Goal: Obtain resource: Download file/media

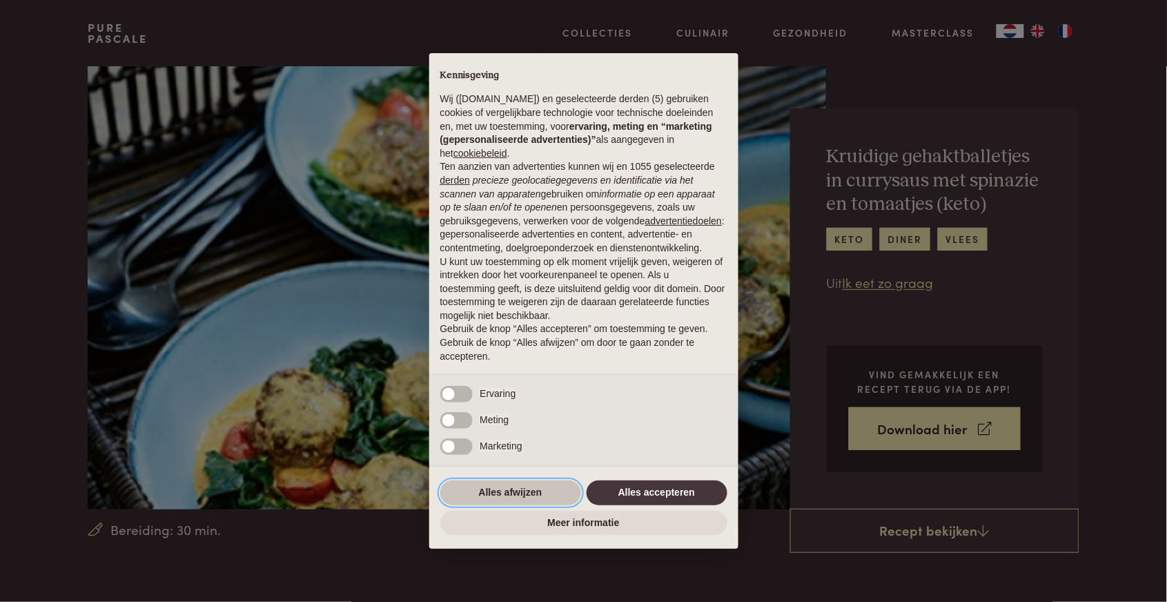
click at [481, 494] on button "Alles afwijzen" at bounding box center [510, 492] width 141 height 25
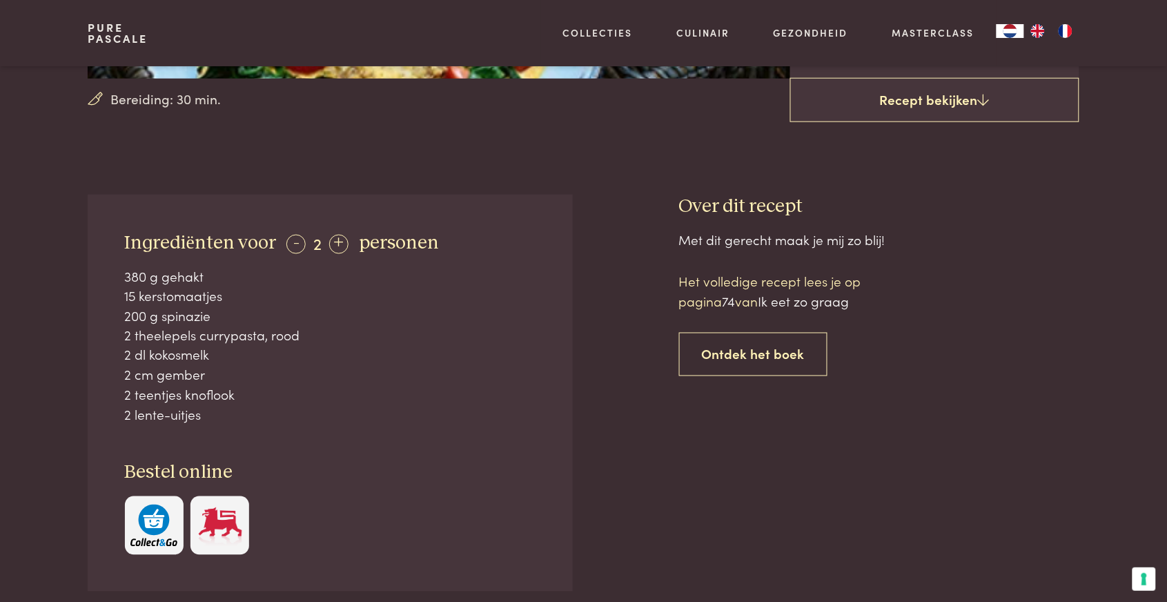
scroll to position [436, 0]
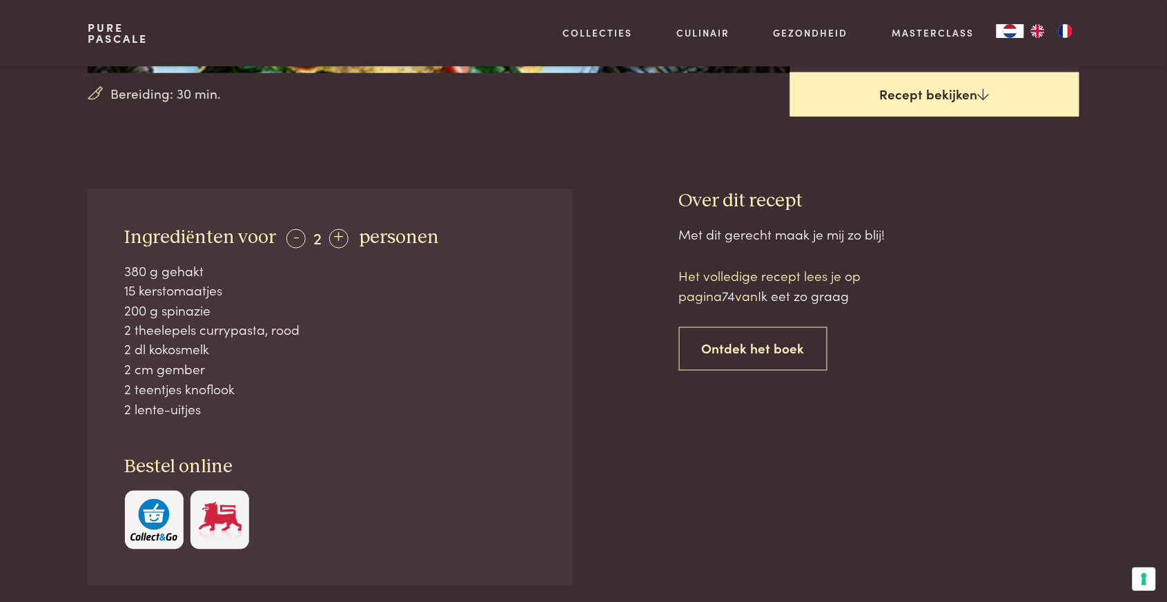
click at [955, 99] on link "Recept bekijken" at bounding box center [934, 94] width 289 height 44
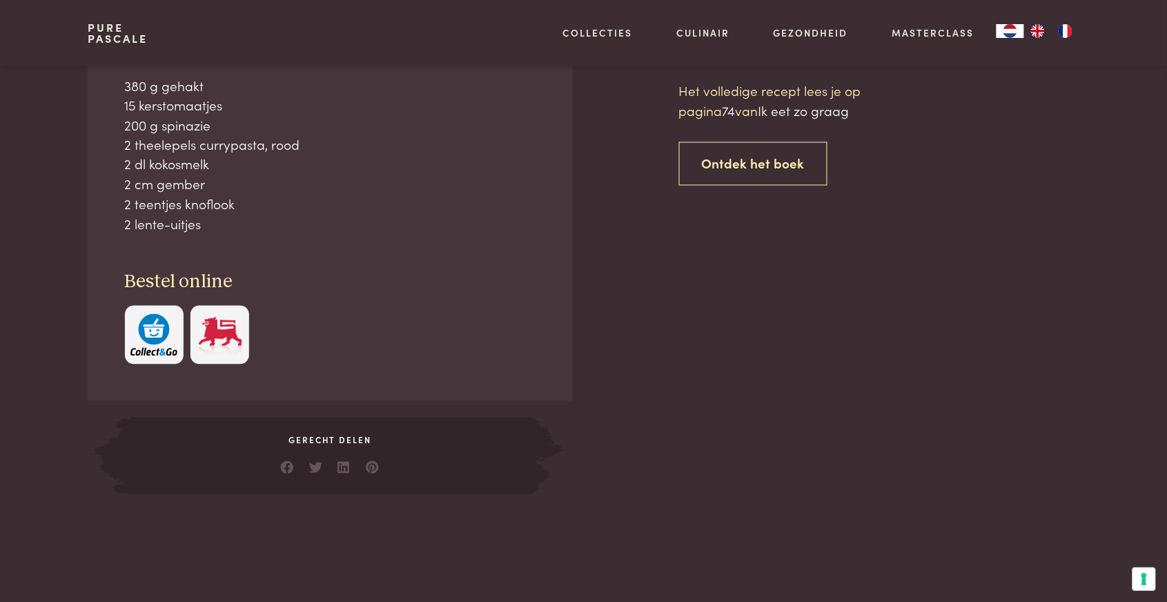
scroll to position [623, 0]
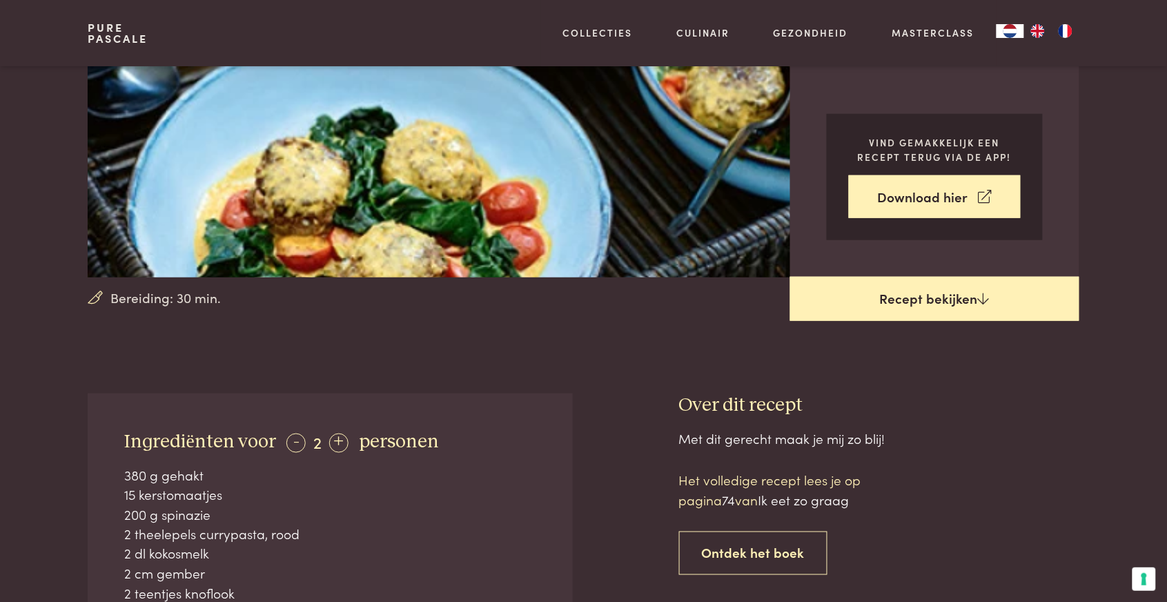
scroll to position [229, 0]
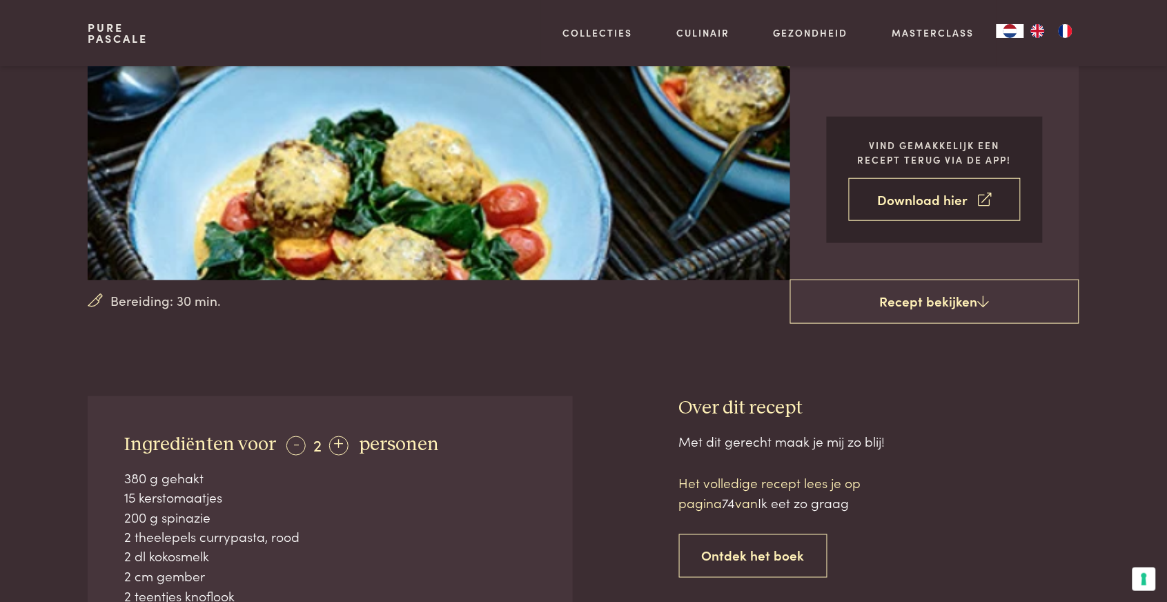
click at [928, 202] on link "Download hier" at bounding box center [935, 199] width 172 height 43
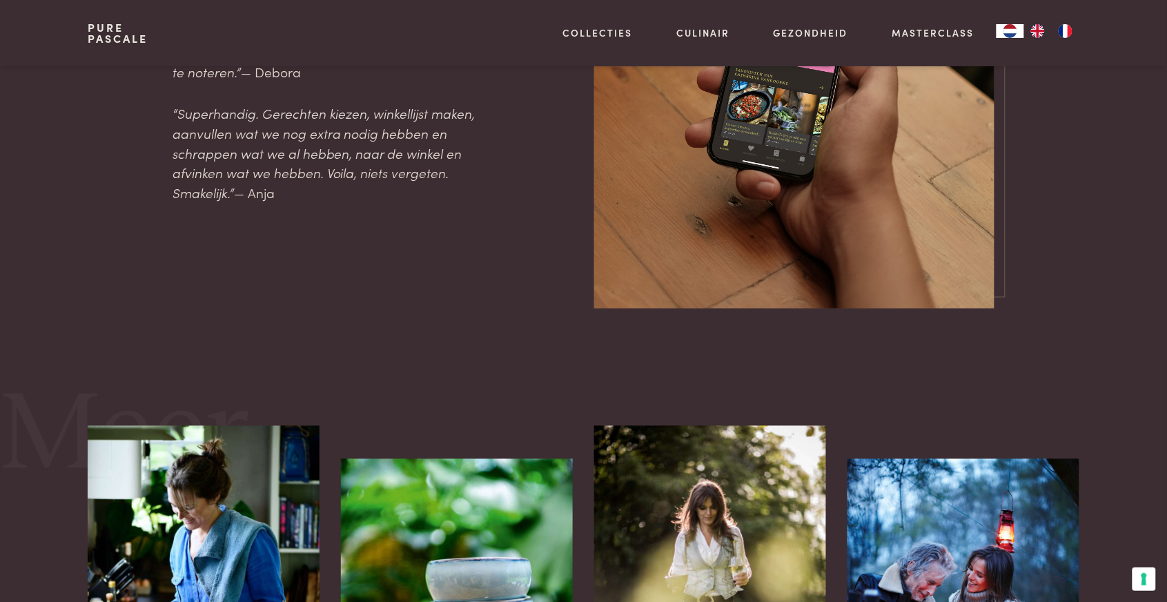
scroll to position [1496, 0]
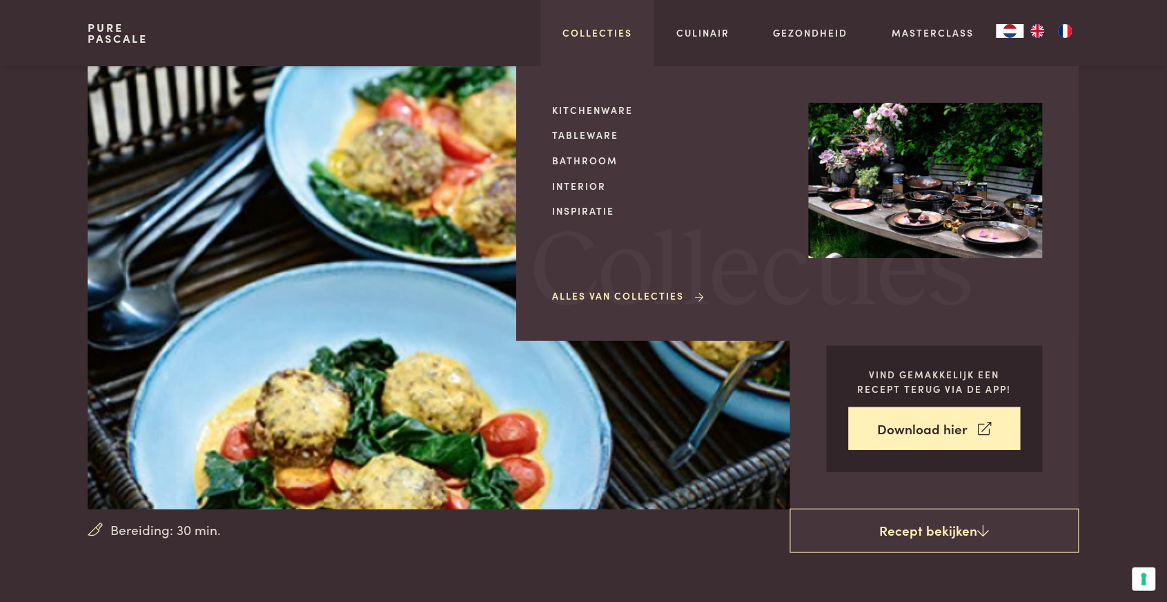
scroll to position [623, 0]
